Goal: Task Accomplishment & Management: Use online tool/utility

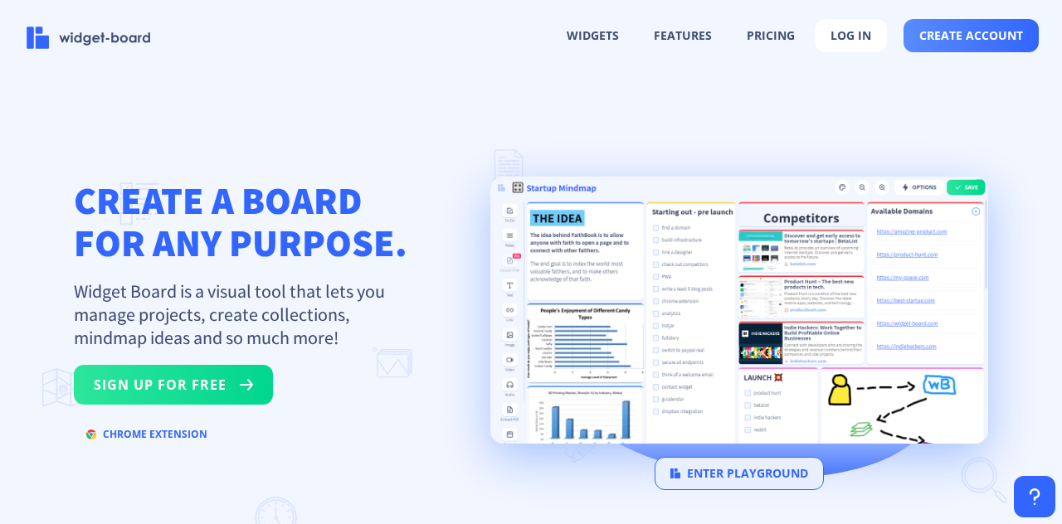
click at [138, 256] on h1 "CREATE A BOARD FOR ANY PURPOSE." at bounding box center [241, 221] width 334 height 85
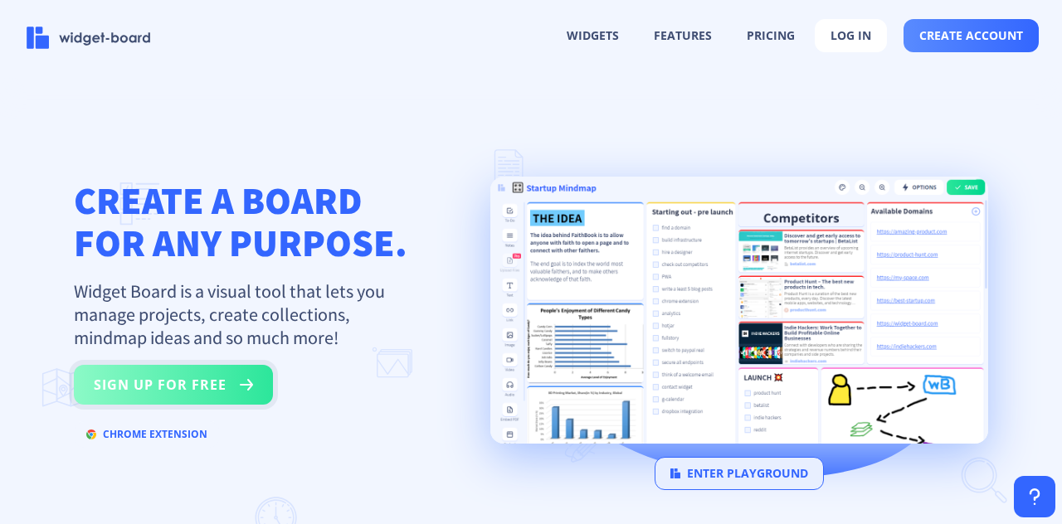
click at [205, 385] on button "sign up for free" at bounding box center [173, 385] width 199 height 40
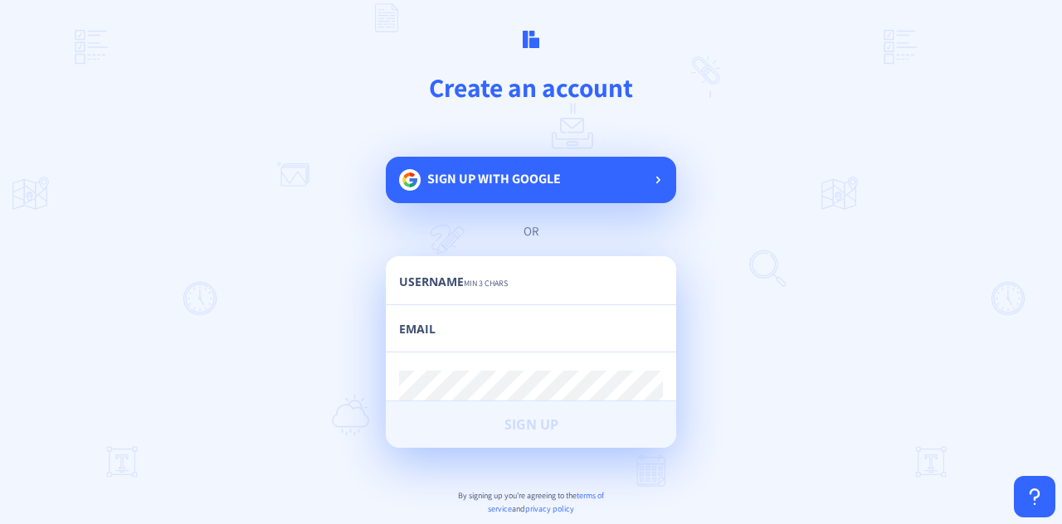
click at [520, 180] on span "Sign up with google" at bounding box center [494, 178] width 134 height 17
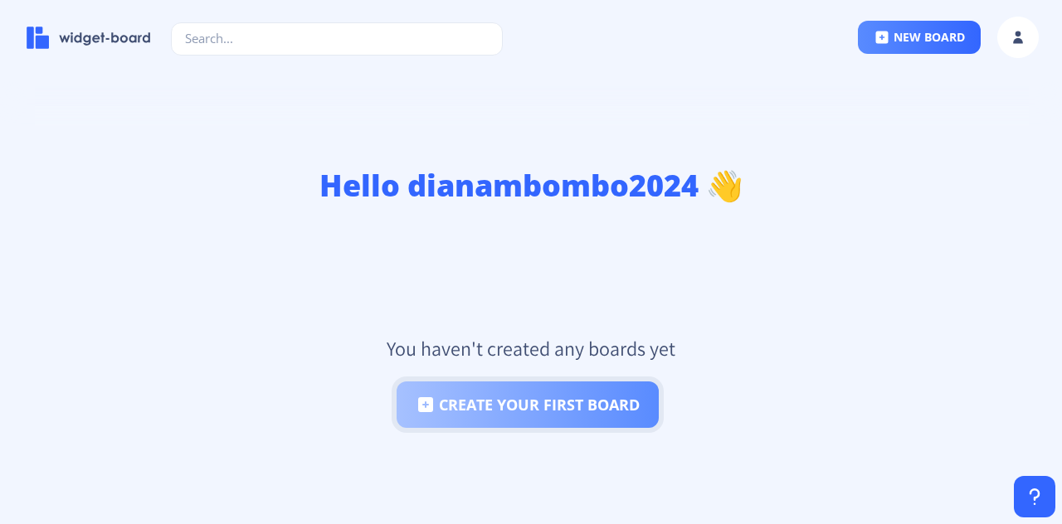
click at [503, 407] on button "create your first board" at bounding box center [528, 405] width 262 height 46
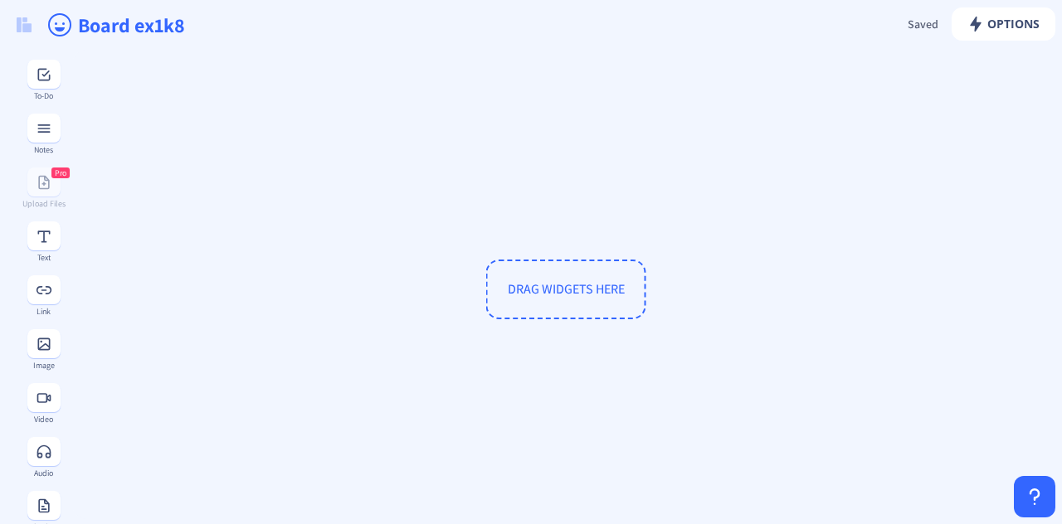
click at [613, 284] on span "DRAG WIDGETS HERE" at bounding box center [566, 288] width 117 height 17
click at [36, 122] on rect at bounding box center [44, 128] width 17 height 17
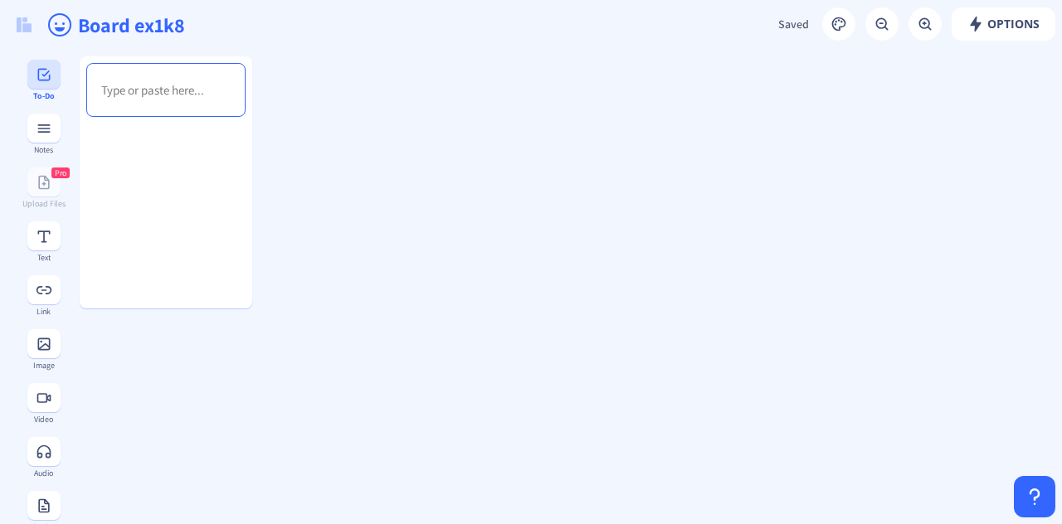
click at [43, 79] on icon at bounding box center [43, 74] width 12 height 12
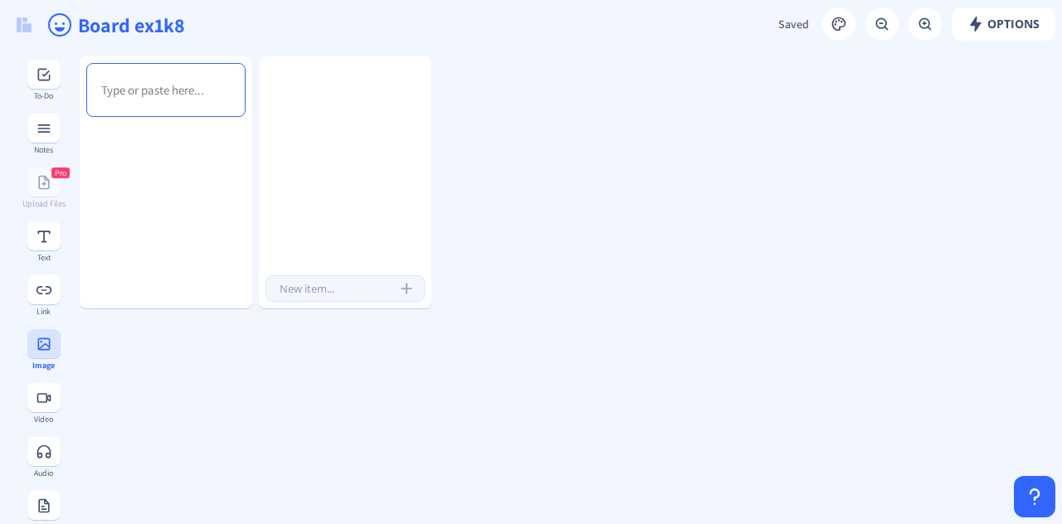
click at [46, 334] on button at bounding box center [43, 343] width 33 height 29
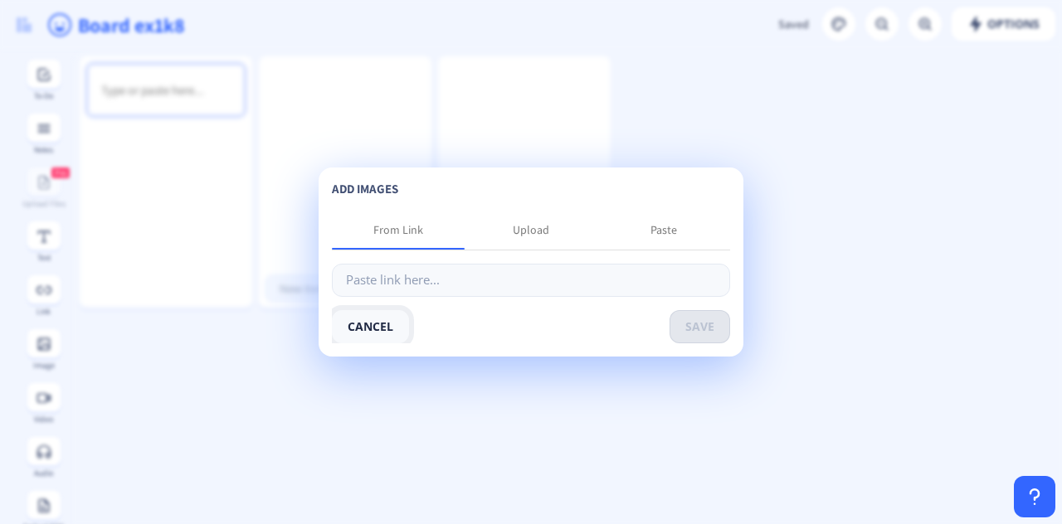
click at [368, 316] on button "cancel" at bounding box center [370, 326] width 77 height 33
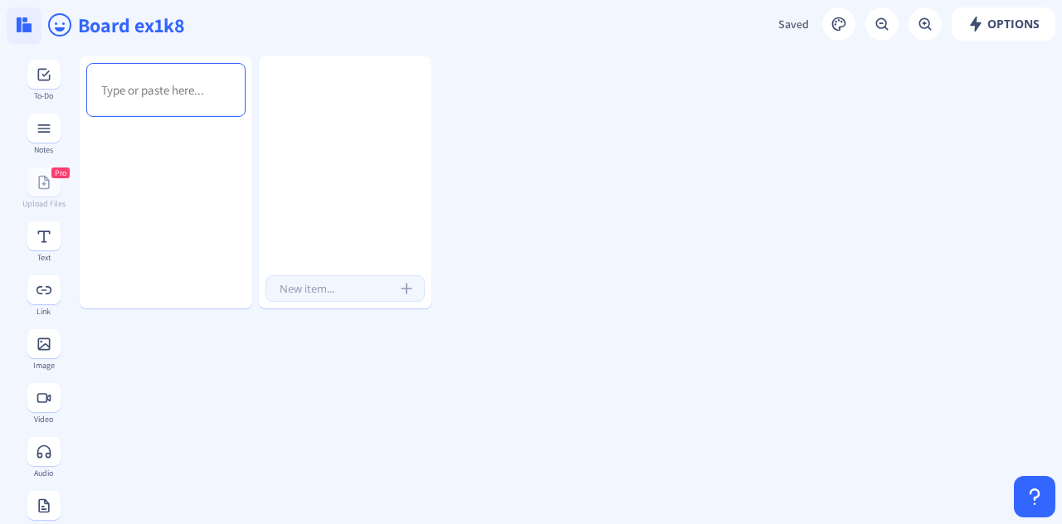
click at [19, 8] on button at bounding box center [24, 25] width 35 height 37
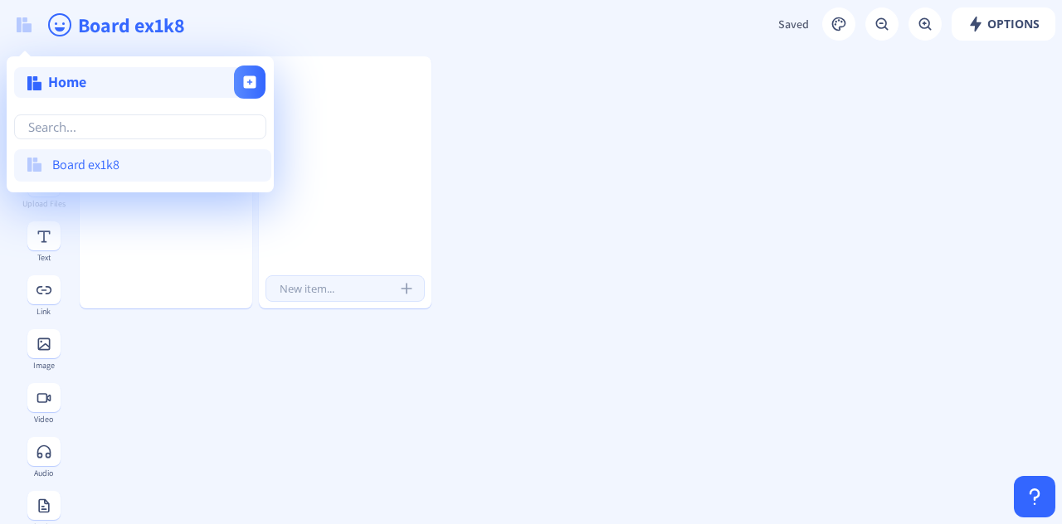
click at [84, 76] on span "Home" at bounding box center [67, 81] width 38 height 19
